Goal: Task Accomplishment & Management: Complete application form

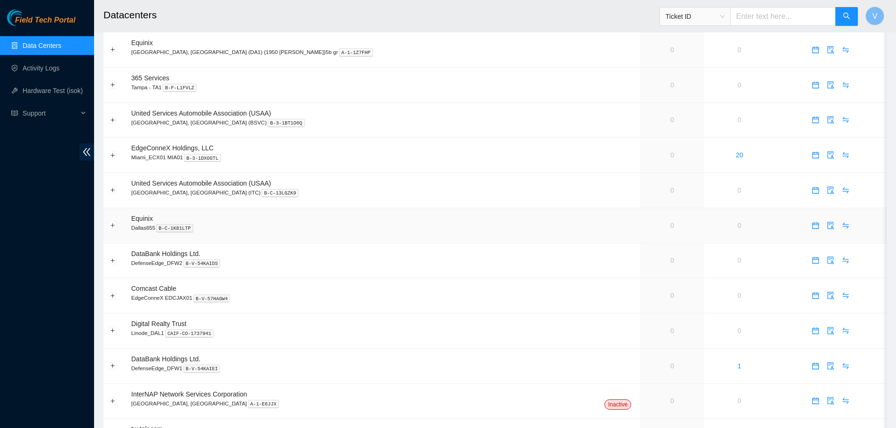
scroll to position [329, 0]
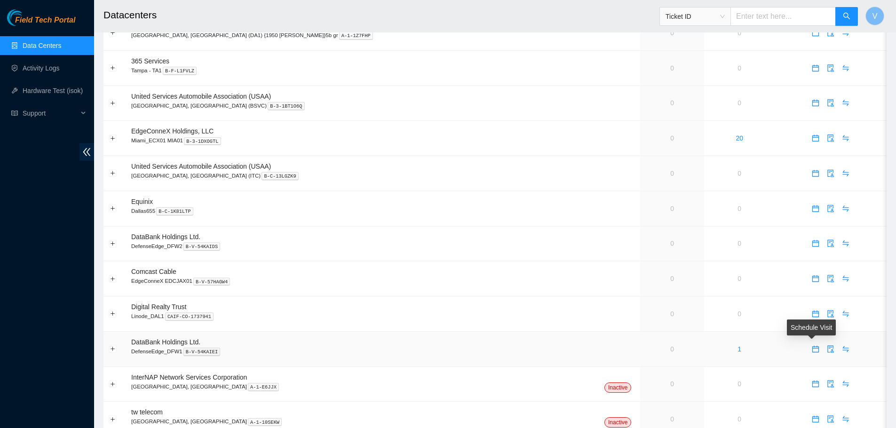
click at [811, 352] on icon "calendar" at bounding box center [815, 350] width 8 height 8
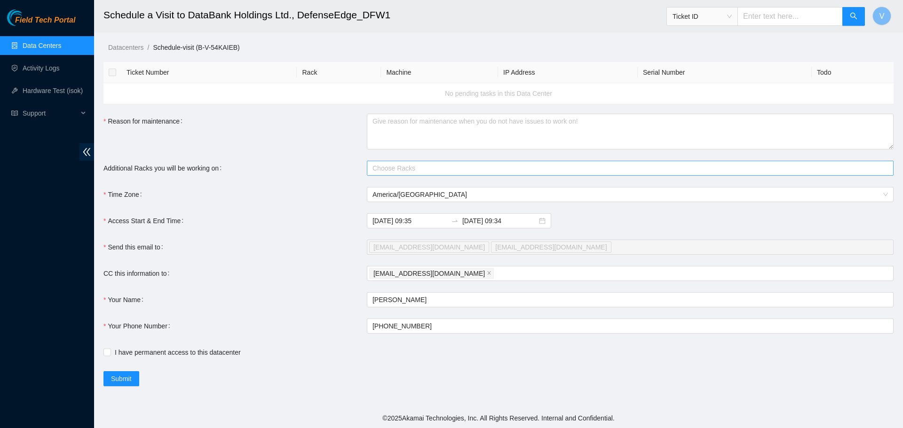
click at [450, 165] on div at bounding box center [625, 168] width 512 height 11
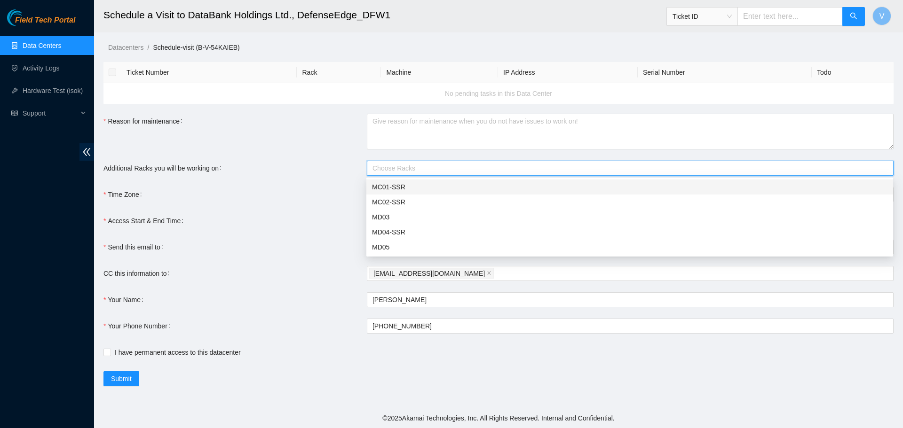
click at [392, 187] on div "MC01-SSR" at bounding box center [629, 187] width 515 height 10
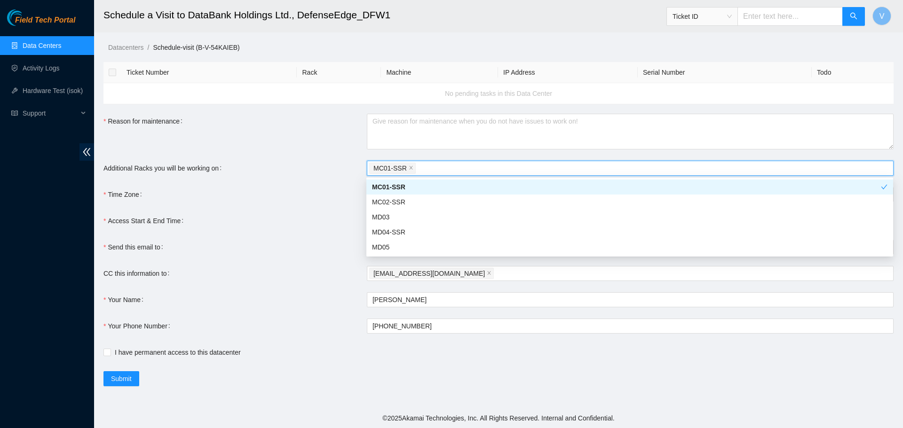
click at [310, 129] on div "Reason for maintenance" at bounding box center [234, 132] width 263 height 36
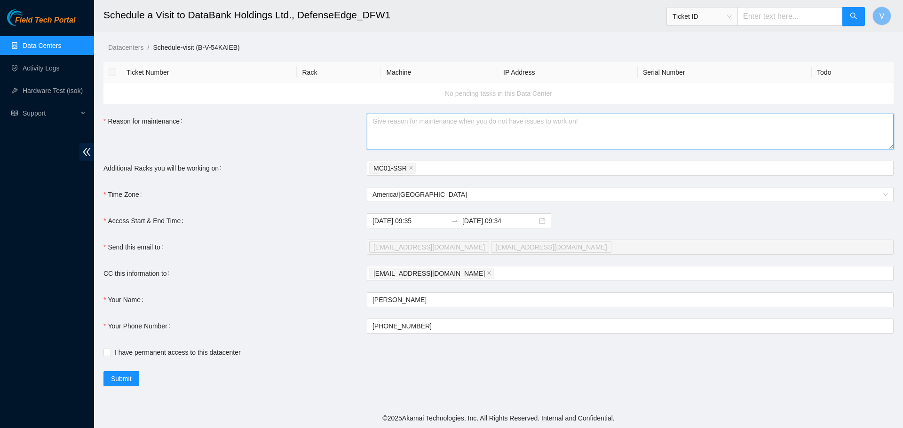
click at [387, 118] on textarea "Reason for maintenance" at bounding box center [630, 132] width 527 height 36
paste textarea "DP78418 : Upgrading & Moving Volta region [36679:HH-DFW8c] from Super Secure Ra…"
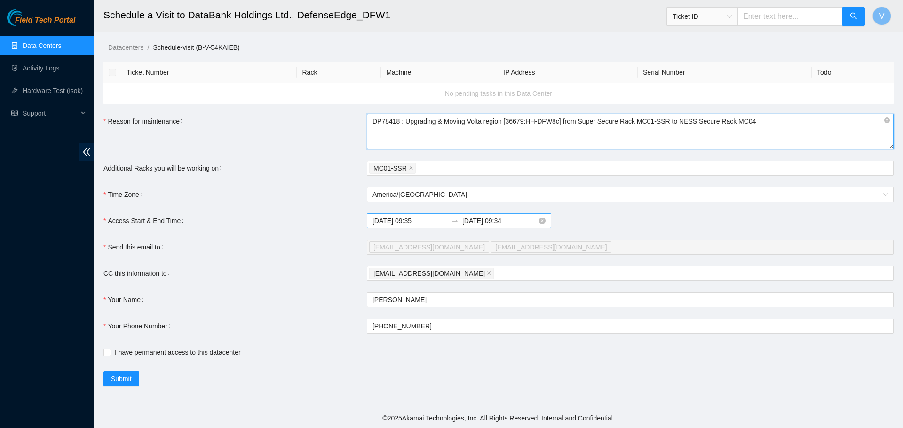
type textarea "DP78418 : Upgrading & Moving Volta region [36679:HH-DFW8c] from Super Secure Ra…"
click at [405, 220] on input "2025-08-18 09:35" at bounding box center [409, 221] width 75 height 10
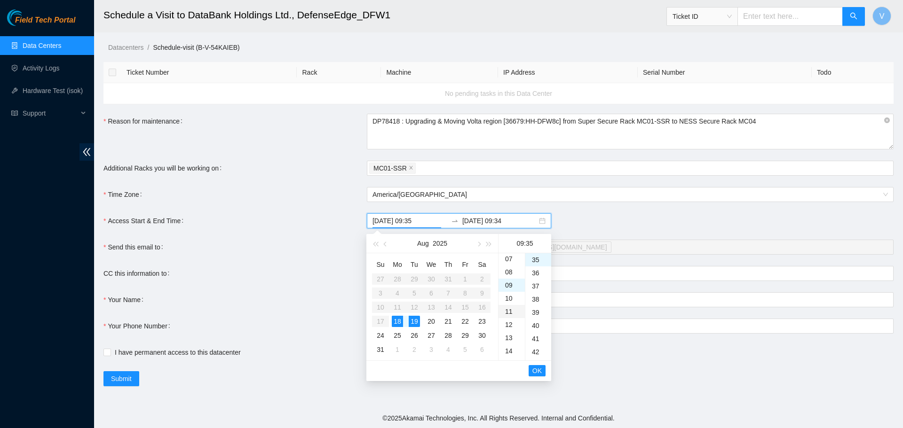
scroll to position [71, 0]
click at [503, 281] on div "07" at bounding box center [511, 280] width 26 height 13
click at [534, 260] on div "00" at bounding box center [538, 259] width 26 height 13
type input "2025-08-18 07:00"
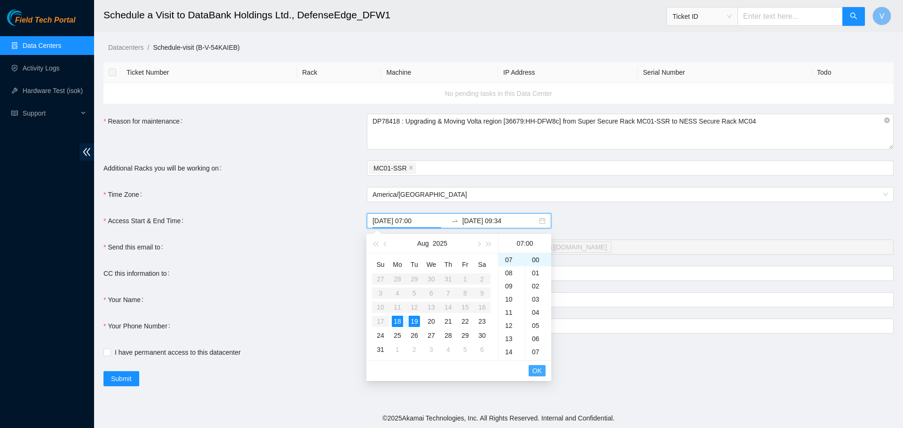
click at [539, 372] on span "OK" at bounding box center [536, 371] width 9 height 10
click at [397, 321] on div "18" at bounding box center [397, 321] width 11 height 11
click at [511, 319] on div "17" at bounding box center [511, 318] width 26 height 13
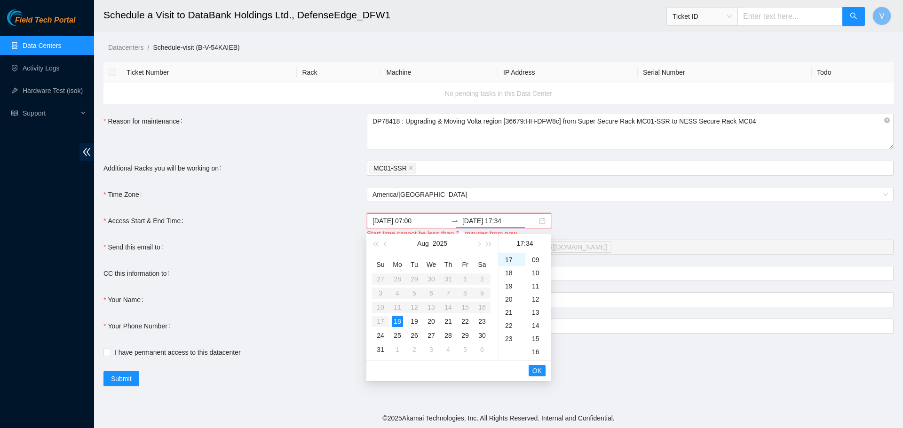
scroll to position [0, 0]
click at [534, 259] on div "00" at bounding box center [538, 259] width 26 height 13
type input "2025-08-18 17:00"
click at [537, 370] on span "OK" at bounding box center [536, 371] width 9 height 10
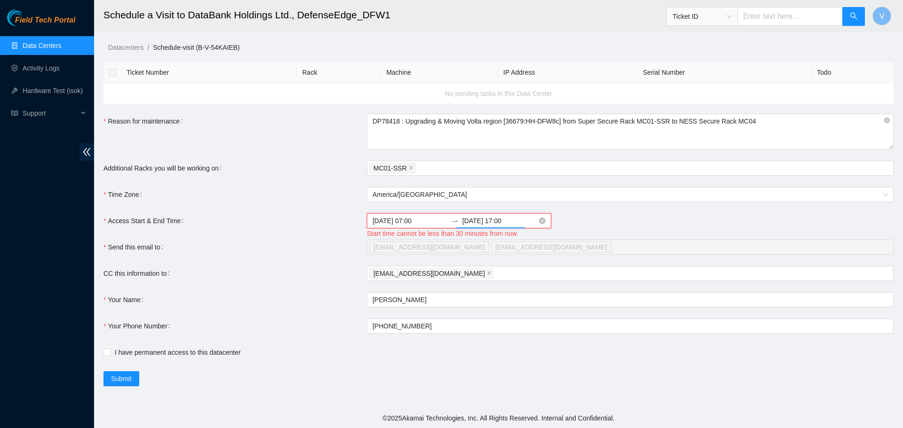
click at [406, 223] on input "2025-08-18 07:00" at bounding box center [409, 221] width 75 height 10
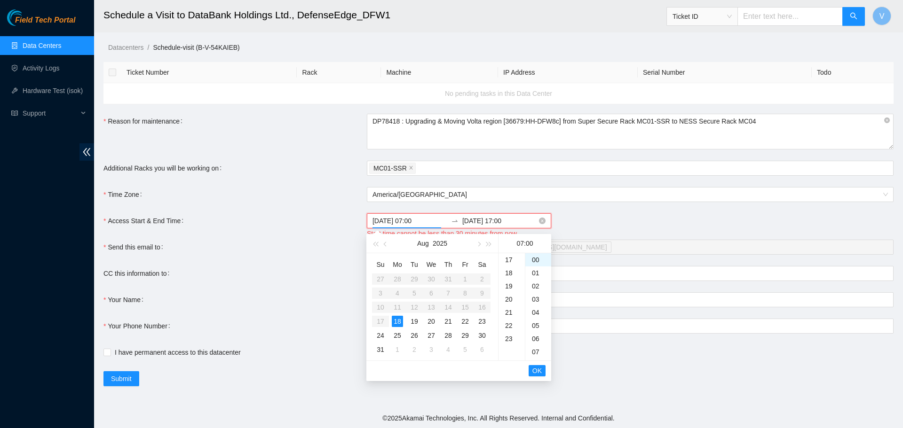
scroll to position [92, 0]
click at [446, 321] on div "21" at bounding box center [447, 321] width 11 height 11
click at [448, 319] on div "21" at bounding box center [447, 321] width 11 height 11
type input "2025-08-21 07:00"
click at [537, 370] on span "OK" at bounding box center [536, 371] width 9 height 10
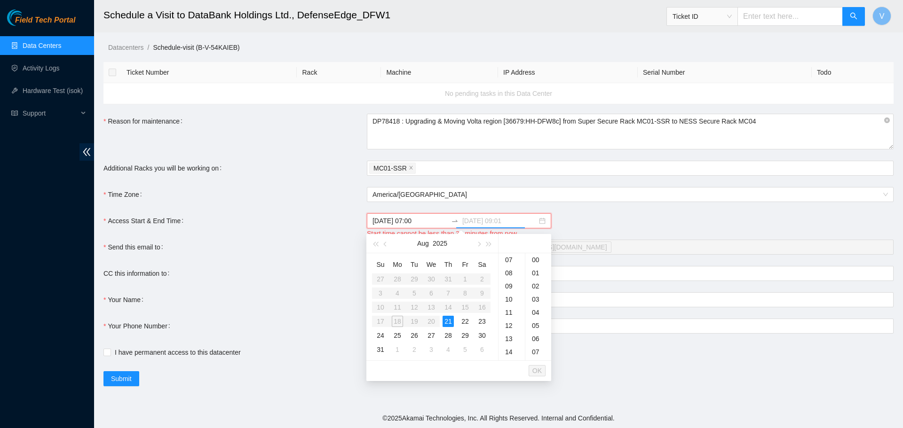
click at [449, 320] on div "21" at bounding box center [447, 321] width 11 height 11
click at [506, 318] on div "17" at bounding box center [511, 318] width 26 height 13
click at [531, 260] on div "00" at bounding box center [538, 259] width 26 height 13
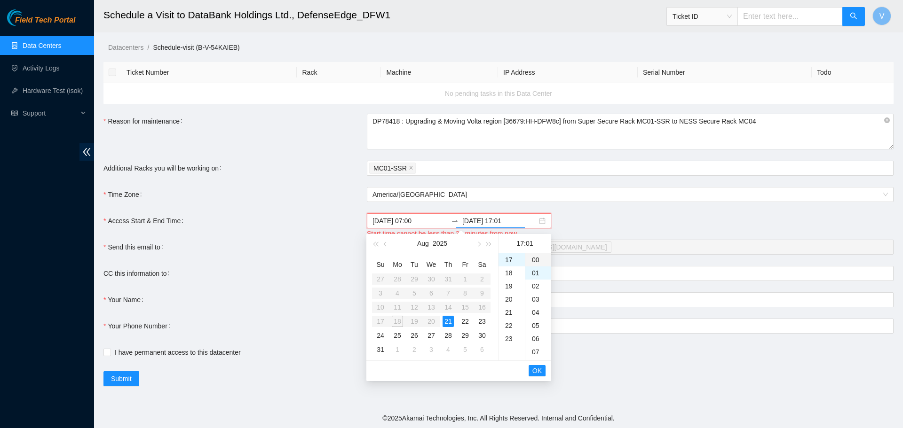
type input "2025-08-21 17:00"
click at [537, 372] on span "OK" at bounding box center [536, 371] width 9 height 10
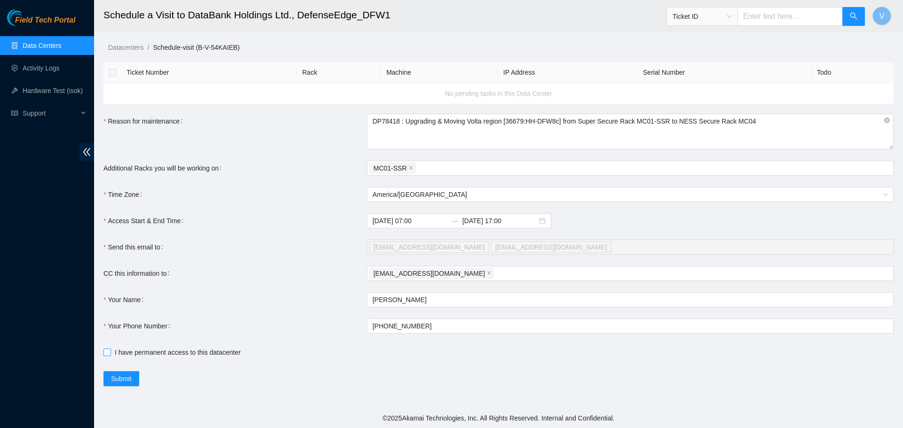
click at [108, 355] on input "I have permanent access to this datacenter" at bounding box center [106, 352] width 7 height 7
checkbox input "true"
click at [495, 274] on div "vaslan@akamai.com" at bounding box center [625, 273] width 512 height 13
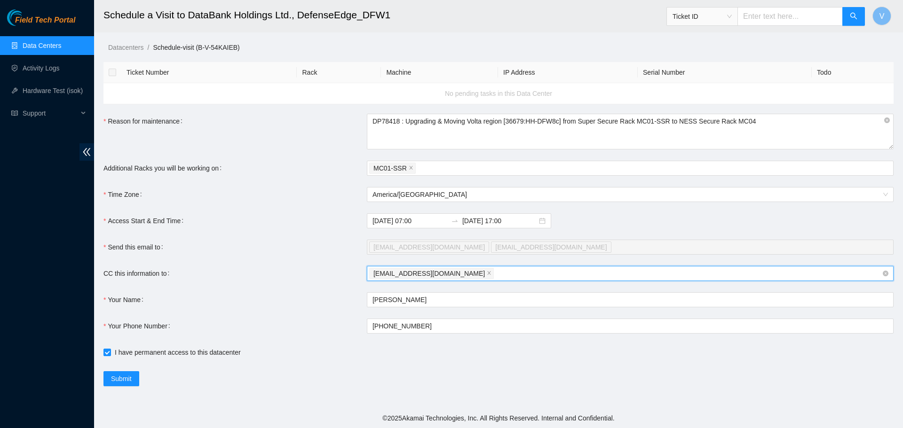
paste input "nie-hivemind@akamai.com"
type input "nie-hivemind@akamai.com"
click at [429, 294] on form "Ticket Number Rack Machine IP Address Serial Number Todo No pending tasks in th…" at bounding box center [498, 224] width 790 height 324
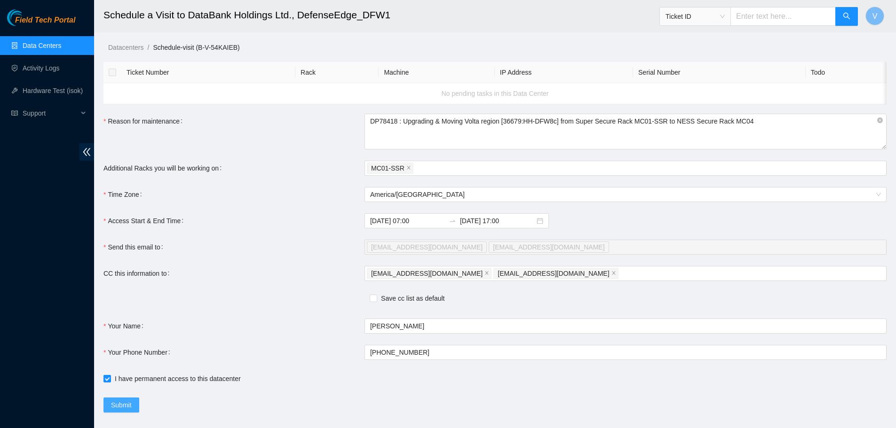
click at [122, 405] on span "Submit" at bounding box center [121, 405] width 21 height 10
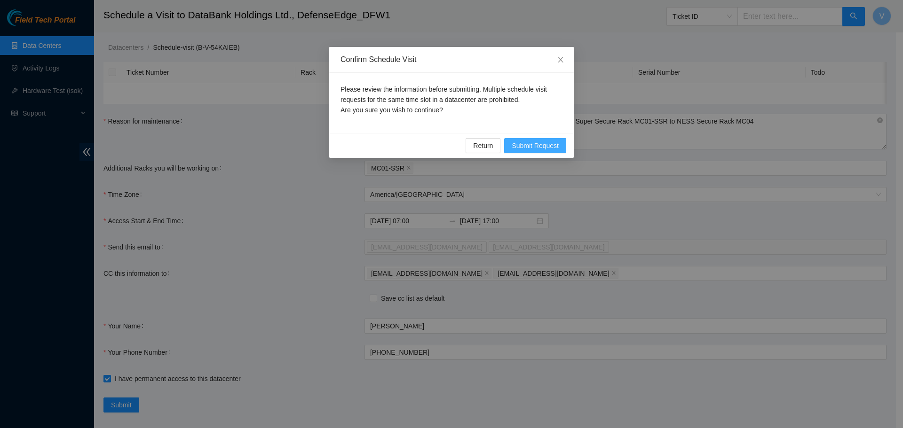
click at [535, 146] on span "Submit Request" at bounding box center [534, 146] width 47 height 10
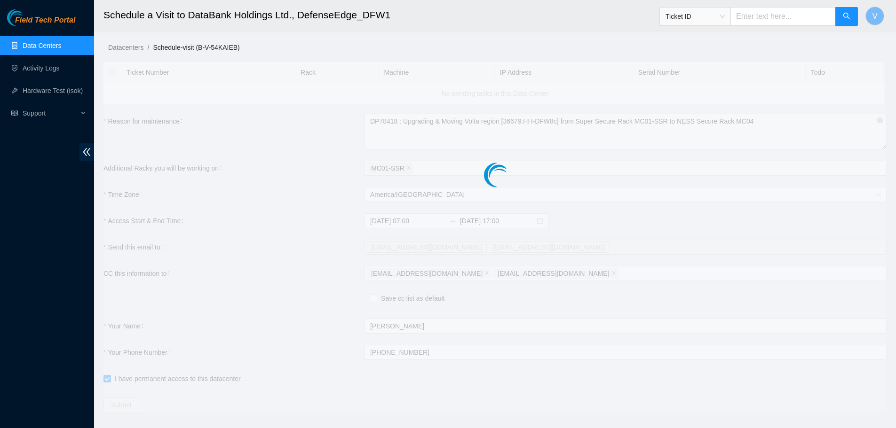
type input "2025-08-18 09:37"
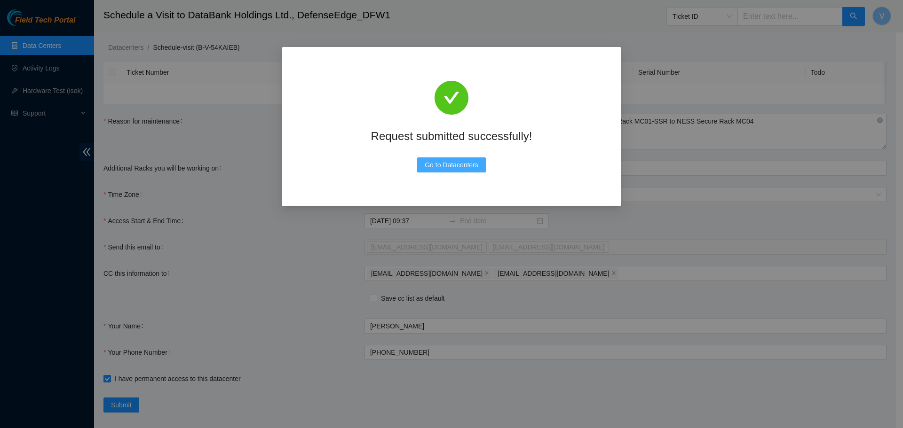
click at [457, 165] on span "Go to Datacenters" at bounding box center [452, 165] width 54 height 10
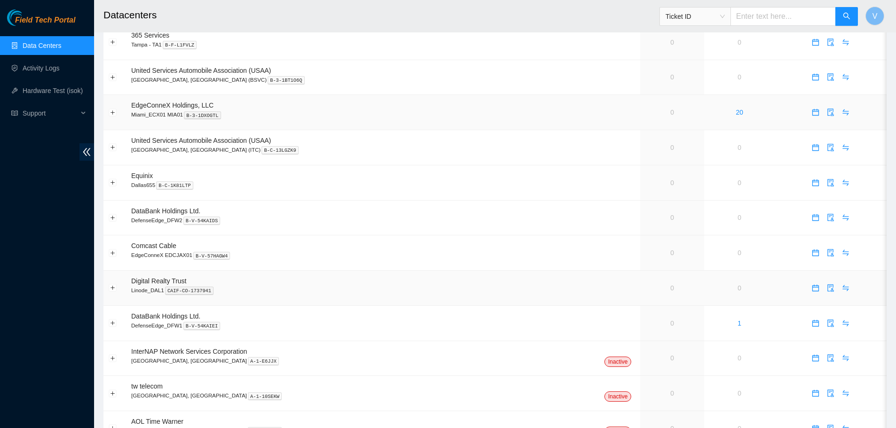
scroll to position [376, 0]
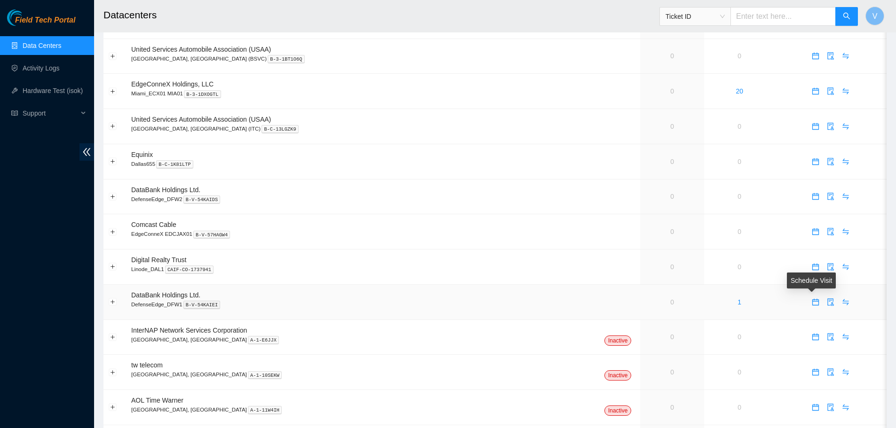
click at [811, 303] on icon "calendar" at bounding box center [815, 303] width 8 height 8
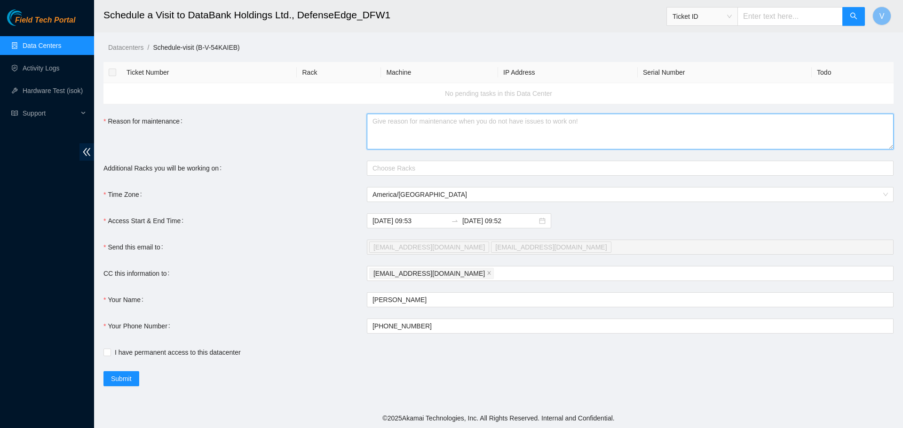
click at [386, 121] on textarea "Reason for maintenance" at bounding box center [630, 132] width 527 height 36
paste textarea "DP78418 : Upgrading & Moving Volta region [36679:HH-DFW8c] from Super Secure Ra…"
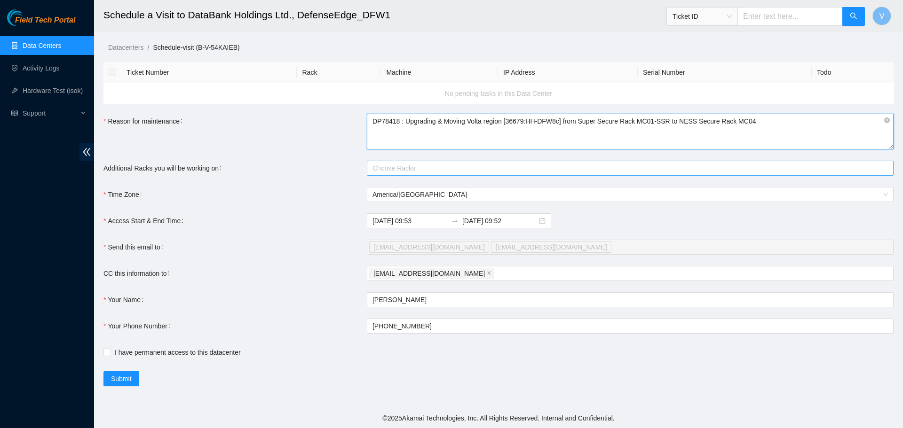
click at [399, 170] on div at bounding box center [625, 168] width 512 height 11
type textarea "DP78418 : Upgrading & Moving Volta region [36679:HH-DFW8c] from Super Secure Ra…"
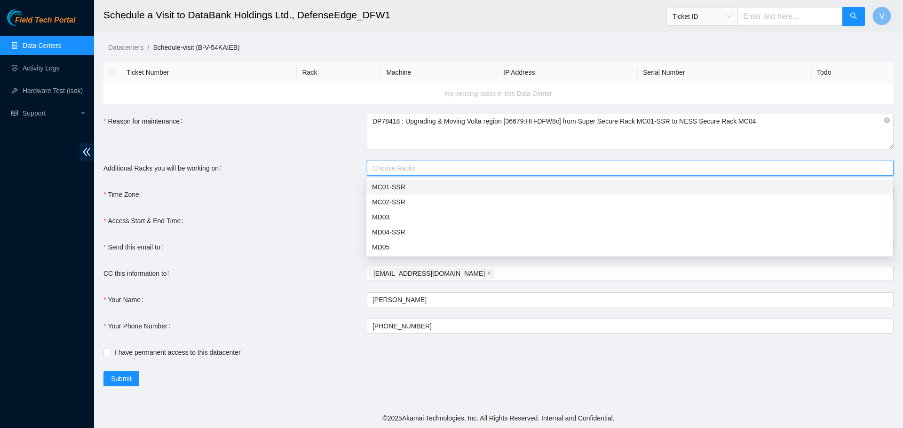
click at [395, 182] on div "MC01-SSR" at bounding box center [629, 187] width 515 height 10
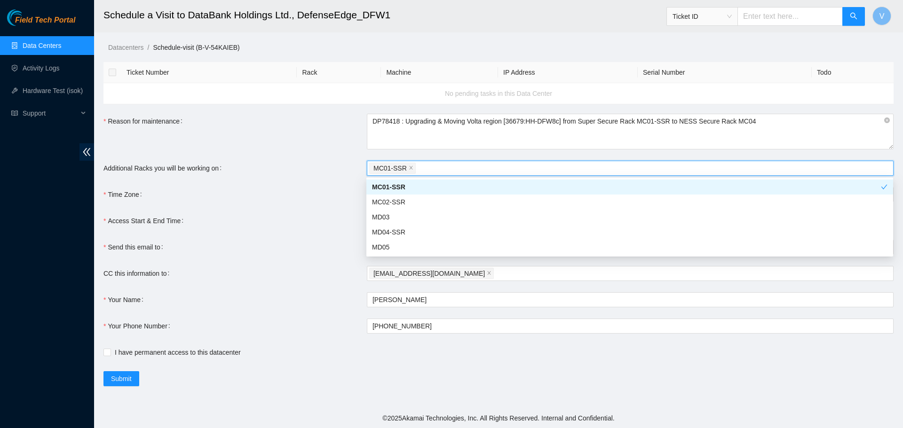
click at [304, 178] on form "Ticket Number Rack Machine IP Address Serial Number Todo No pending tasks in th…" at bounding box center [498, 224] width 790 height 324
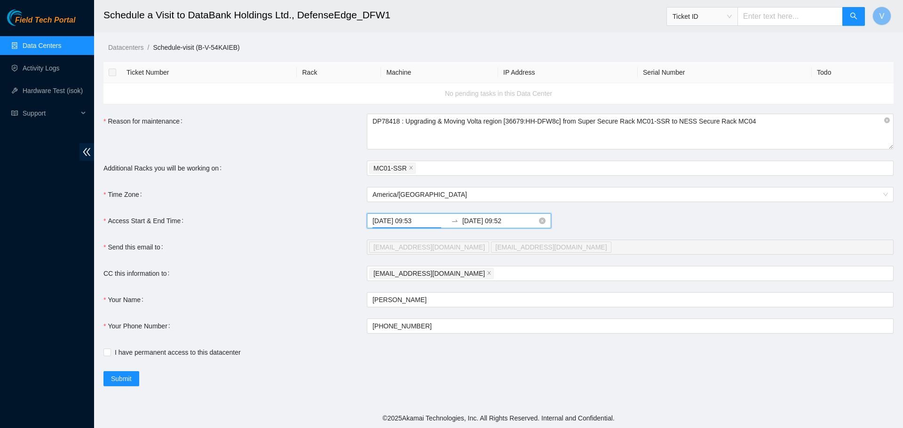
click at [403, 222] on input "2025-08-18 09:53" at bounding box center [409, 221] width 75 height 10
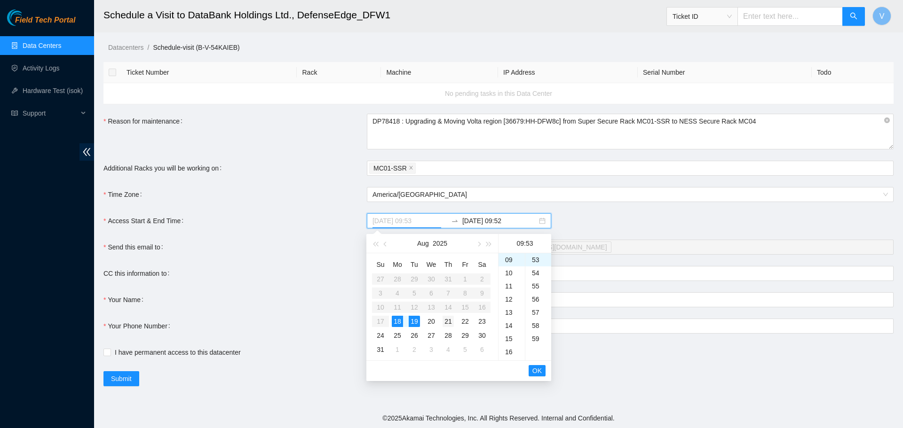
click at [447, 323] on div "21" at bounding box center [447, 321] width 11 height 11
click at [507, 281] on div "07" at bounding box center [511, 280] width 26 height 13
click at [534, 260] on div "00" at bounding box center [538, 259] width 26 height 13
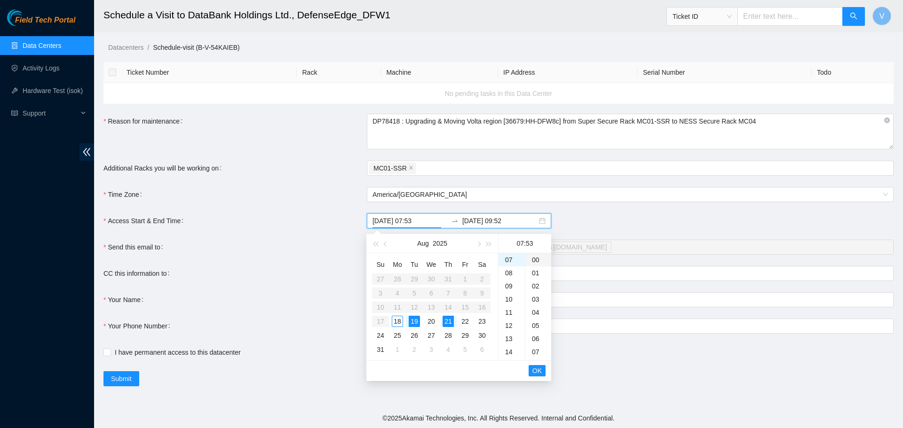
type input "2025-08-21 07:00"
click at [537, 371] on span "OK" at bounding box center [536, 371] width 9 height 10
click at [447, 319] on div "21" at bounding box center [447, 321] width 11 height 11
click at [511, 319] on div "17" at bounding box center [511, 318] width 26 height 13
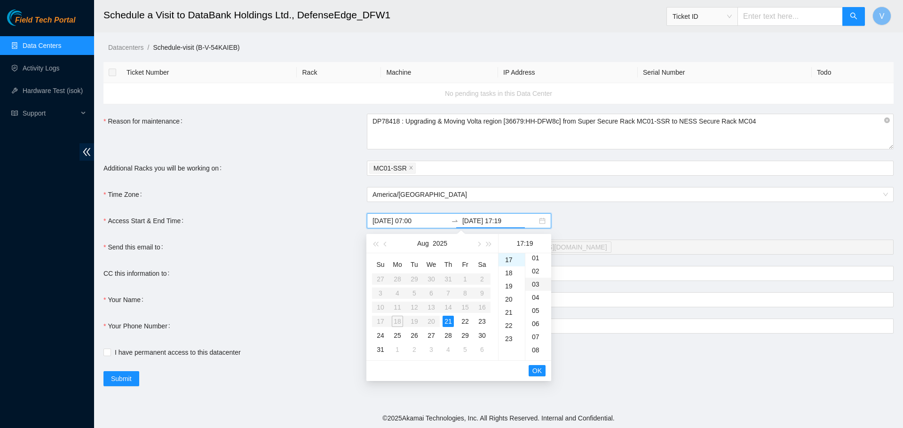
scroll to position [0, 0]
click at [536, 262] on div "00" at bounding box center [538, 259] width 26 height 13
click at [510, 293] on div "16" at bounding box center [511, 293] width 26 height 13
type input "2025-08-21 16:00"
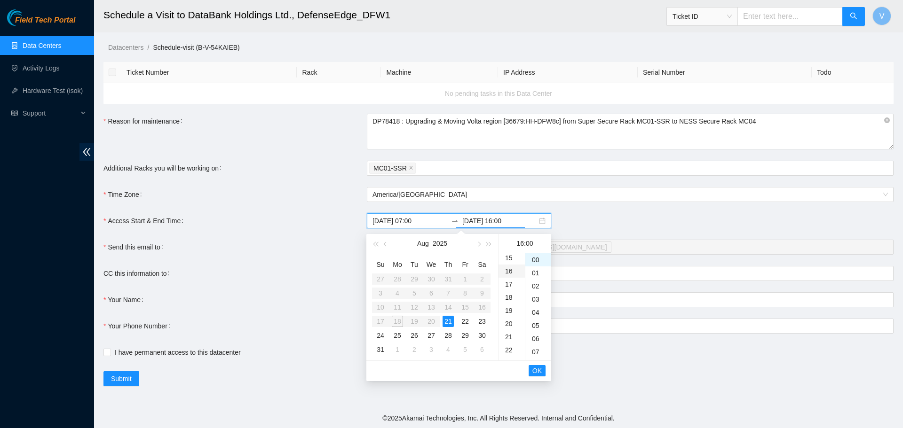
scroll to position [211, 0]
click at [537, 369] on span "OK" at bounding box center [536, 371] width 9 height 10
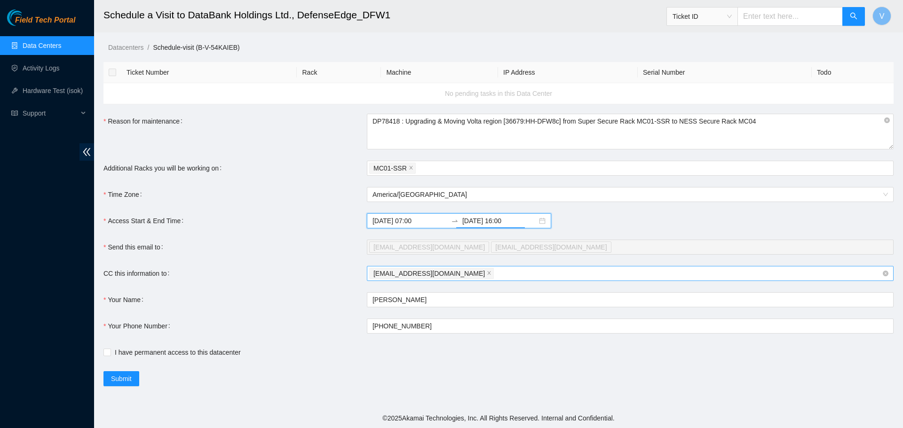
click at [469, 274] on div "vaslan@akamai.com" at bounding box center [625, 273] width 512 height 13
paste input "nie-hivemind@akamai.com"
type input "nie-hivemind@akamai.com"
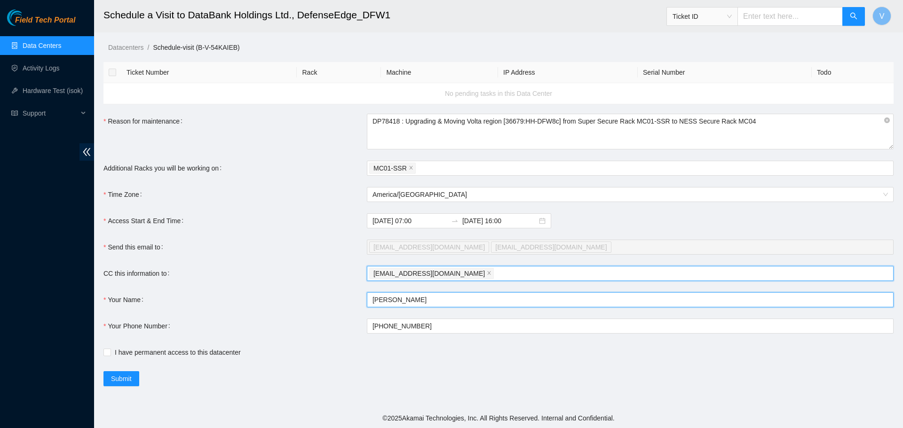
click at [458, 299] on form "Ticket Number Rack Machine IP Address Serial Number Todo No pending tasks in th…" at bounding box center [498, 224] width 790 height 324
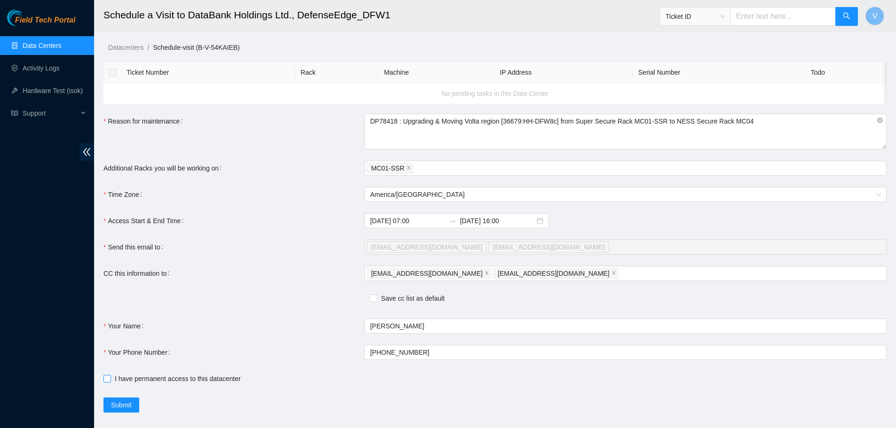
click at [105, 382] on span at bounding box center [107, 379] width 8 height 8
click at [105, 382] on input "I have permanent access to this datacenter" at bounding box center [106, 378] width 7 height 7
checkbox input "true"
click at [420, 354] on input "+14692225710" at bounding box center [625, 352] width 522 height 15
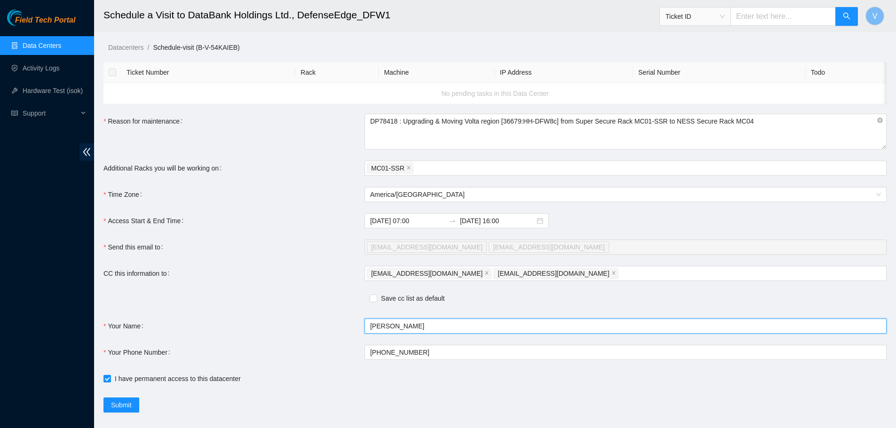
click at [428, 324] on input "Vural Aslan" at bounding box center [625, 326] width 522 height 15
click at [430, 326] on input "Vural Aslan" at bounding box center [625, 326] width 522 height 15
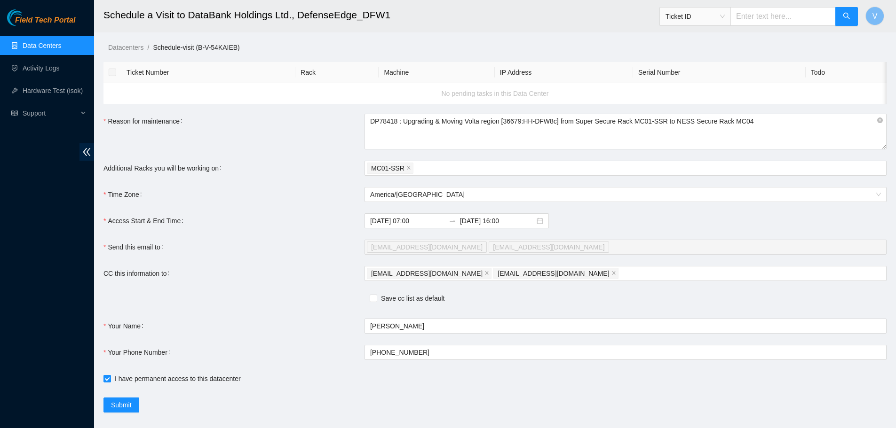
click at [322, 388] on form "Ticket Number Rack Machine IP Address Serial Number Todo No pending tasks in th…" at bounding box center [494, 237] width 783 height 351
click at [125, 405] on span "Submit" at bounding box center [121, 405] width 21 height 10
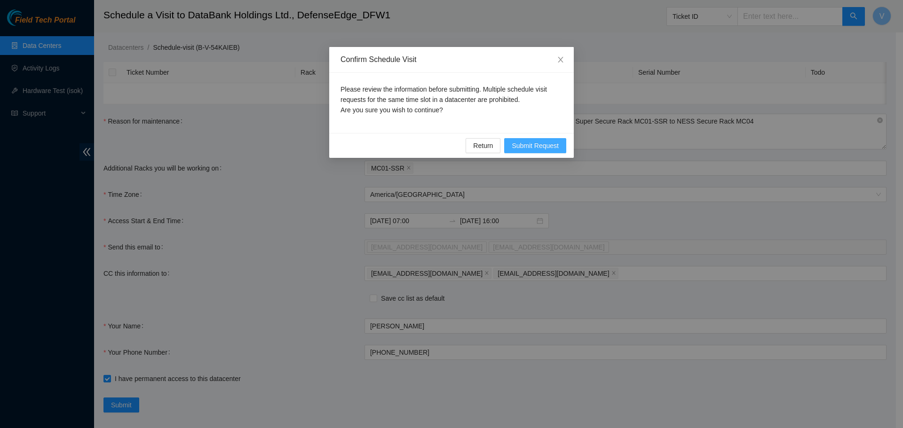
click at [535, 145] on span "Submit Request" at bounding box center [534, 146] width 47 height 10
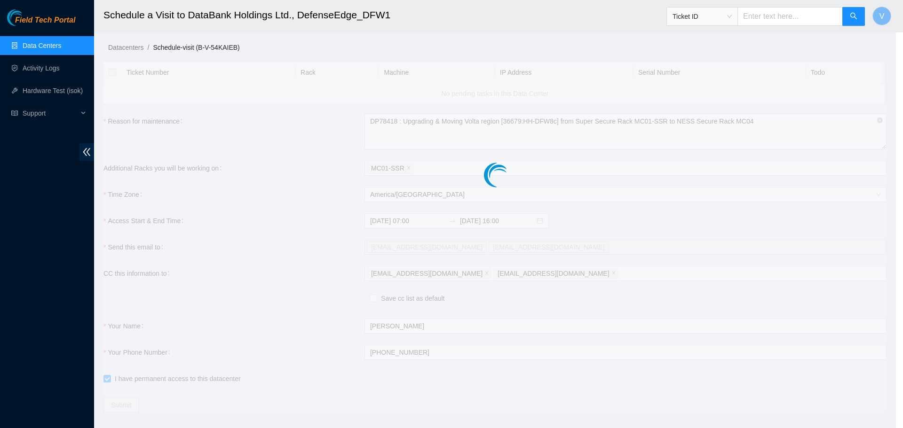
type input "2025-08-18 09:55"
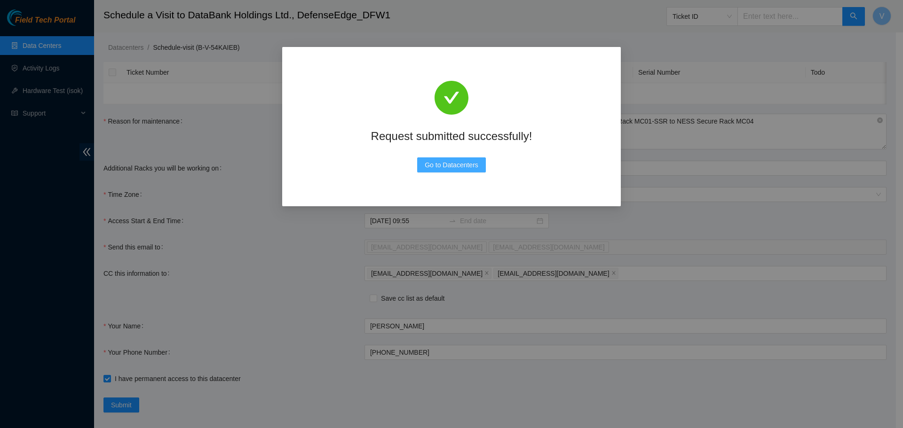
click at [452, 168] on span "Go to Datacenters" at bounding box center [452, 165] width 54 height 10
